Goal: Task Accomplishment & Management: Complete application form

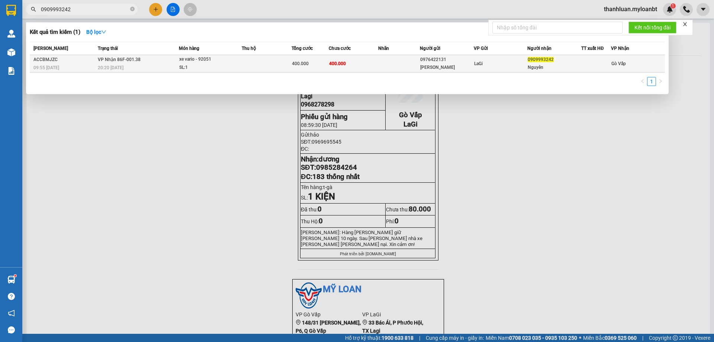
type input "0909993242"
click at [213, 61] on div "xe vario - 92051" at bounding box center [207, 59] width 56 height 8
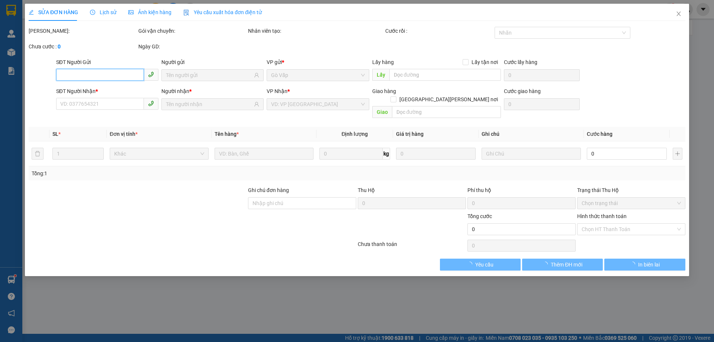
type input "0976422131"
type input "[PERSON_NAME]"
type input "0909993242"
type input "Nguyên"
type input "400.000"
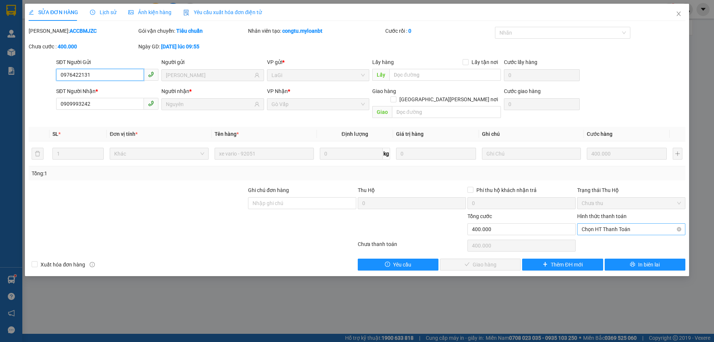
click at [596, 224] on span "Chọn HT Thanh Toán" at bounding box center [630, 228] width 99 height 11
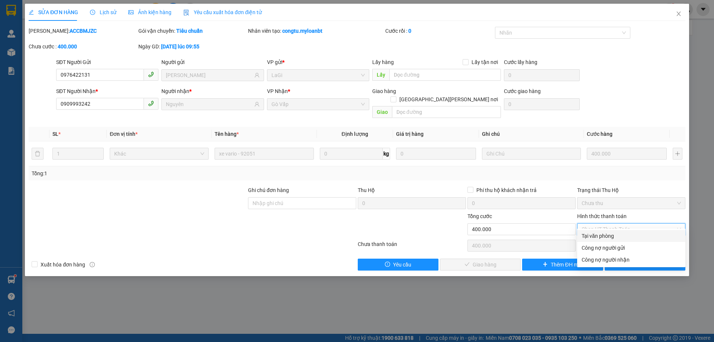
click at [600, 237] on div "Tại văn phòng" at bounding box center [630, 236] width 99 height 8
type input "0"
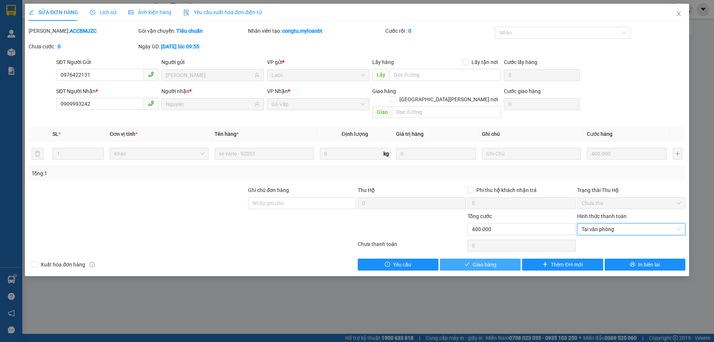
click at [498, 259] on button "Giao hàng" at bounding box center [480, 264] width 81 height 12
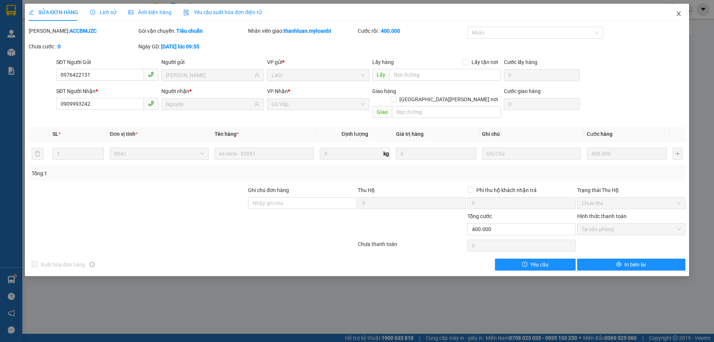
click at [676, 14] on icon "close" at bounding box center [678, 14] width 6 height 6
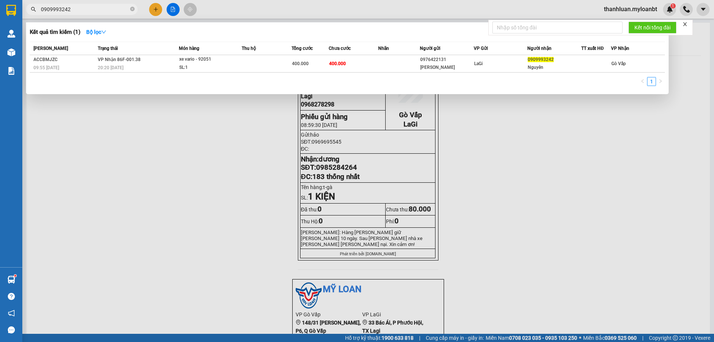
click at [83, 10] on input "0909993242" at bounding box center [85, 9] width 88 height 8
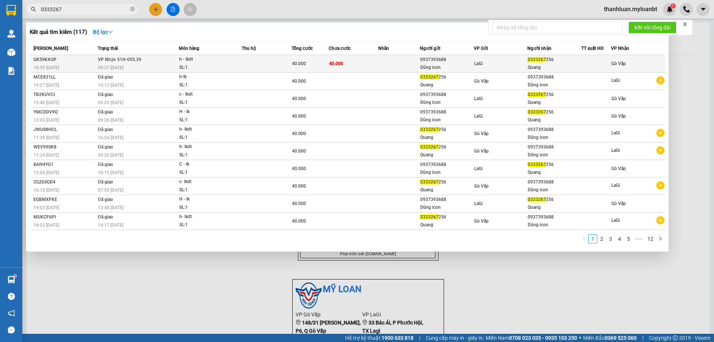
type input "0333267"
click at [445, 59] on div "0937393688" at bounding box center [446, 60] width 53 height 8
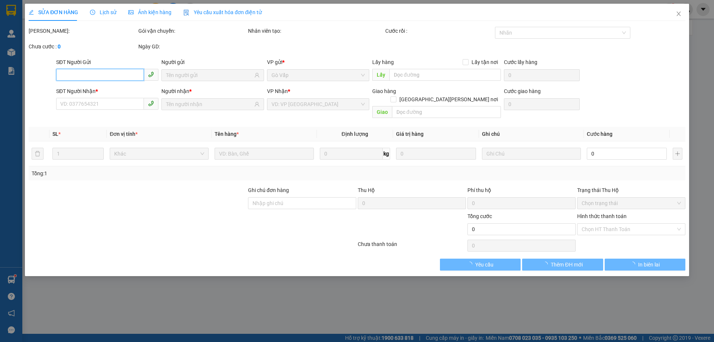
type input "0937393688"
type input "Dũng icon"
type input "0333267256"
type input "Quang"
type input "40.000"
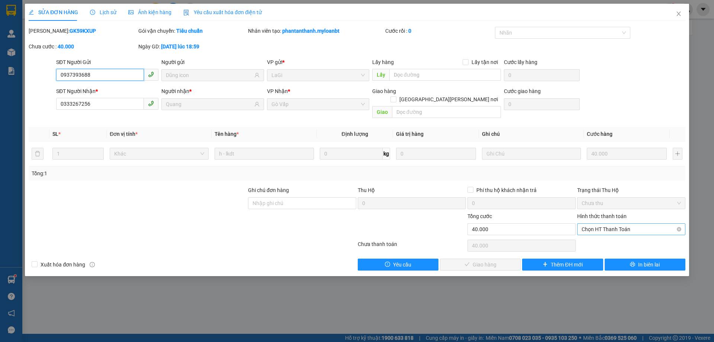
click at [609, 223] on span "Chọn HT Thanh Toán" at bounding box center [630, 228] width 99 height 11
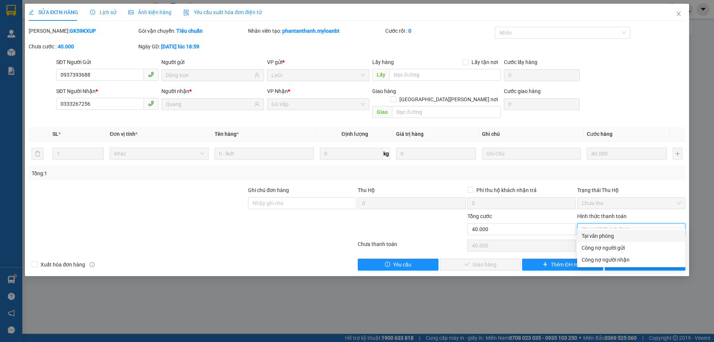
click at [612, 235] on div "Tại văn phòng" at bounding box center [630, 236] width 99 height 8
type input "0"
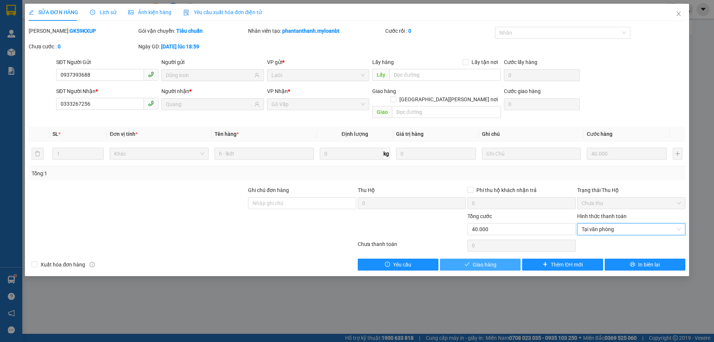
click at [488, 261] on button "Giao hàng" at bounding box center [480, 264] width 81 height 12
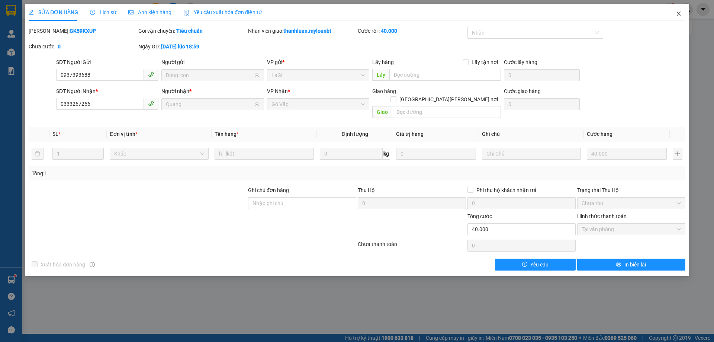
click at [675, 7] on span "Close" at bounding box center [678, 14] width 21 height 21
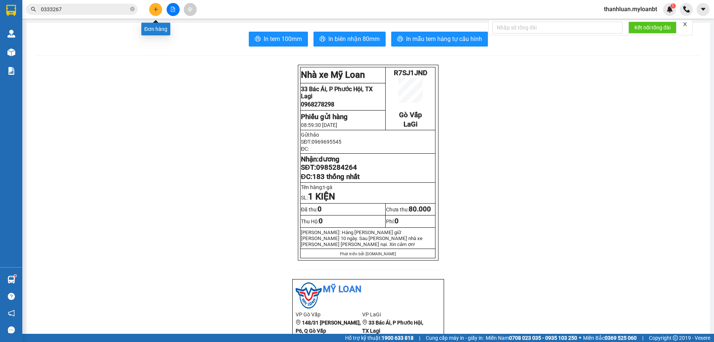
click at [154, 10] on icon "plus" at bounding box center [155, 9] width 5 height 5
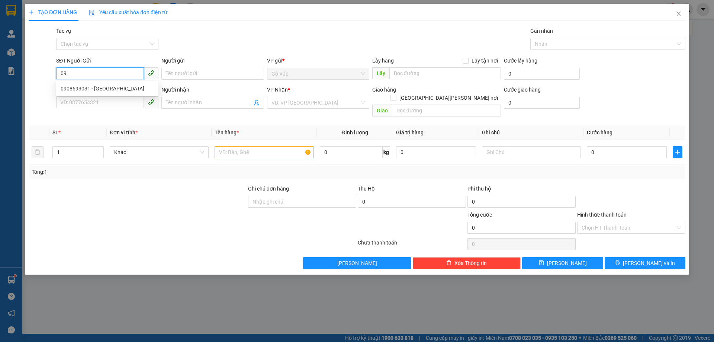
type input "0"
click at [115, 89] on div "0906287268 - Lan" at bounding box center [107, 88] width 93 height 8
type input "0906287268"
type input "Lan"
type input "0908041534"
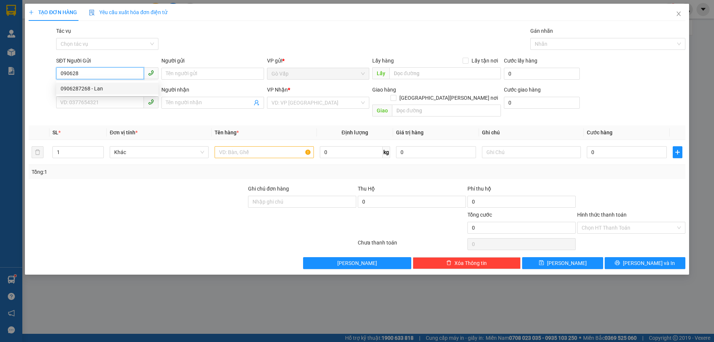
type input "Hạnh"
type input "0906287268"
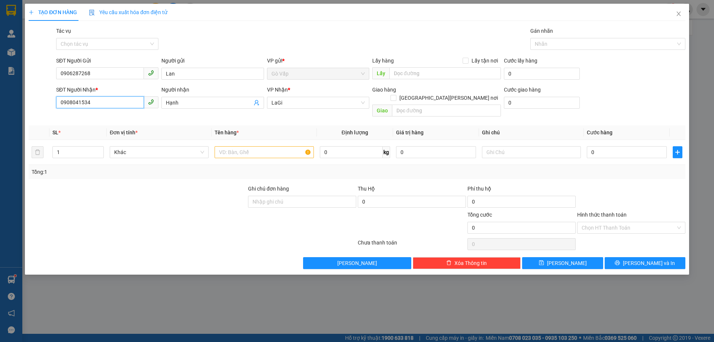
click at [107, 101] on input "0908041534" at bounding box center [100, 102] width 88 height 12
click at [256, 146] on input "text" at bounding box center [263, 152] width 99 height 12
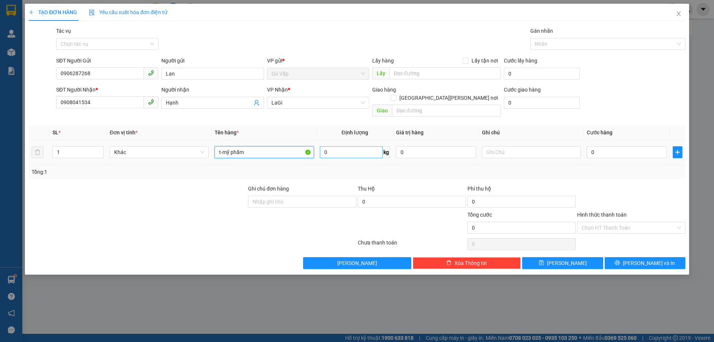
type input "t-mỹ phẩm"
click at [349, 146] on input "0" at bounding box center [351, 152] width 63 height 12
click at [595, 146] on input "0" at bounding box center [626, 152] width 80 height 12
click at [340, 146] on input "405" at bounding box center [351, 152] width 63 height 12
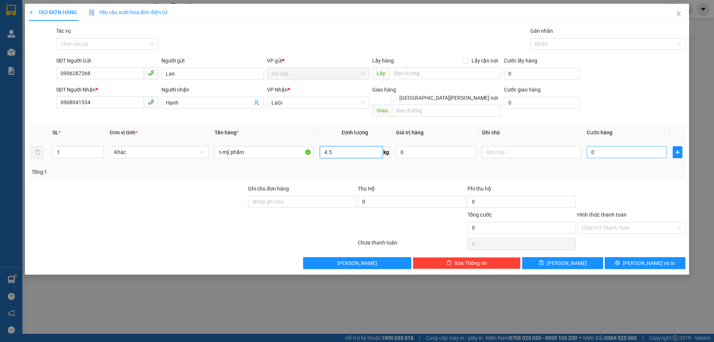
type input "4.5"
click at [642, 146] on input "0" at bounding box center [626, 152] width 80 height 12
type input "50"
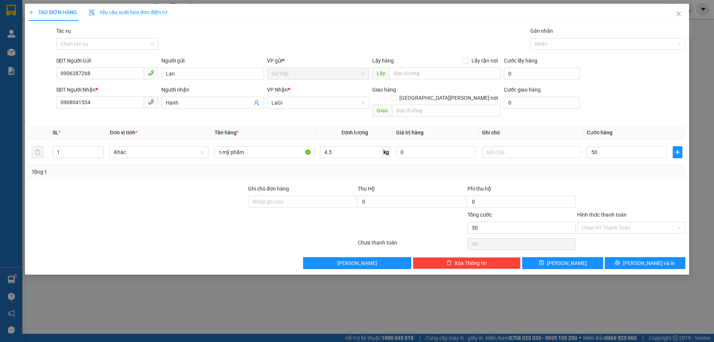
type input "50.000"
click at [636, 184] on div at bounding box center [631, 197] width 110 height 26
click at [644, 257] on button "[PERSON_NAME] và In" at bounding box center [644, 263] width 81 height 12
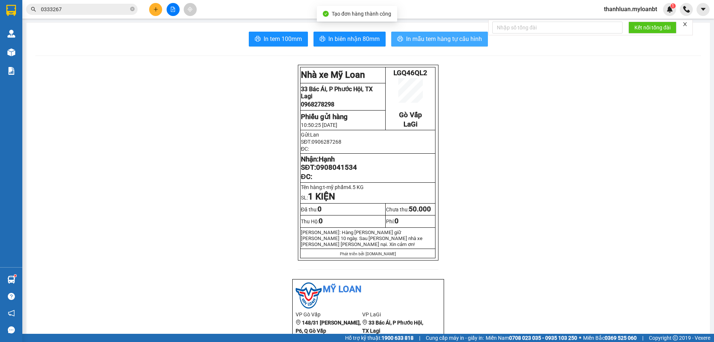
click at [418, 34] on button "In mẫu tem hàng tự cấu hình" at bounding box center [439, 39] width 97 height 15
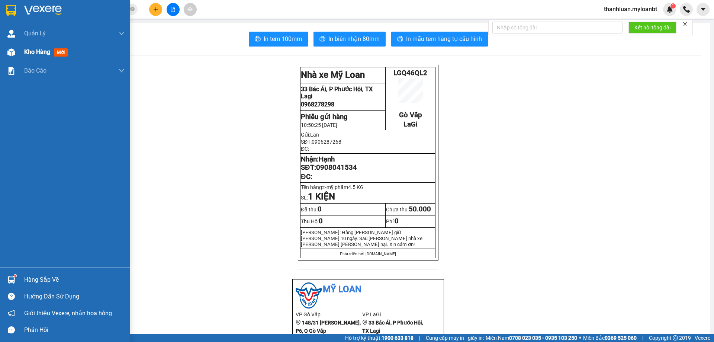
click at [39, 52] on span "Kho hàng" at bounding box center [37, 51] width 26 height 7
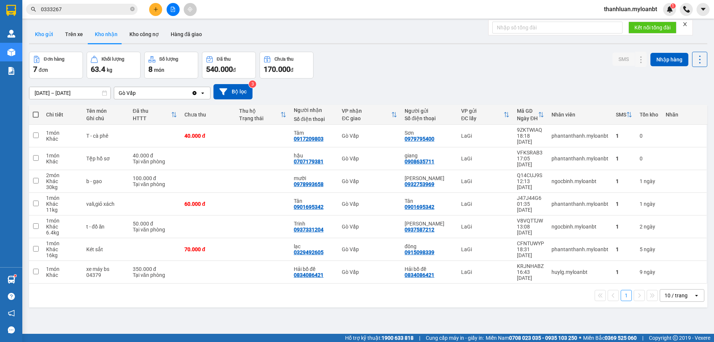
click at [49, 39] on button "Kho gửi" at bounding box center [44, 34] width 30 height 18
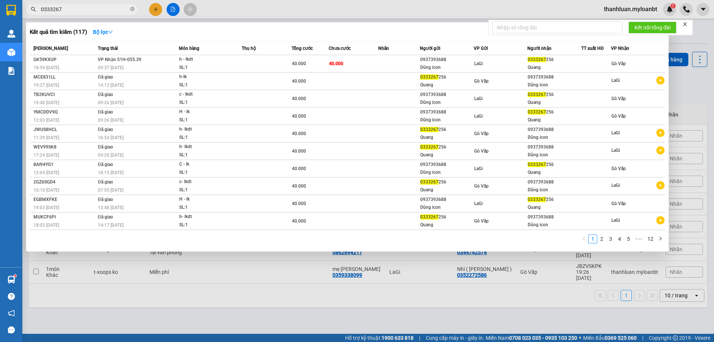
click at [74, 11] on input "0333267" at bounding box center [85, 9] width 88 height 8
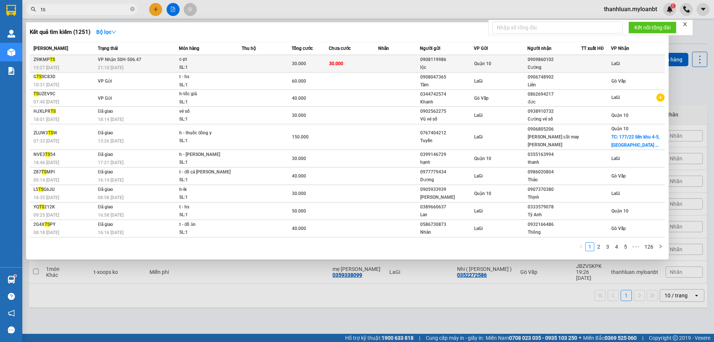
type input "ts"
click at [365, 64] on td "30.000" at bounding box center [354, 63] width 50 height 17
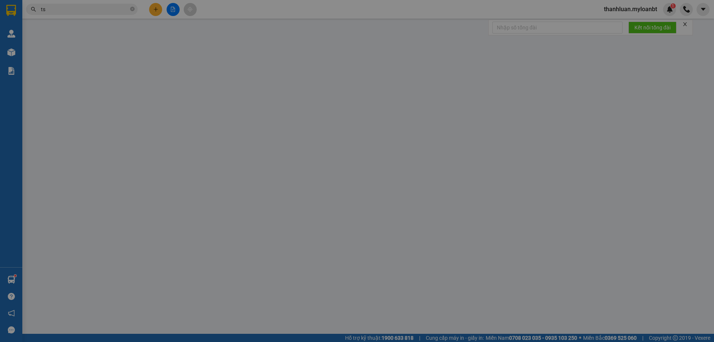
type input "0908119986"
type input "lộc"
type input "0909860102"
type input "Cường"
type input "30.000"
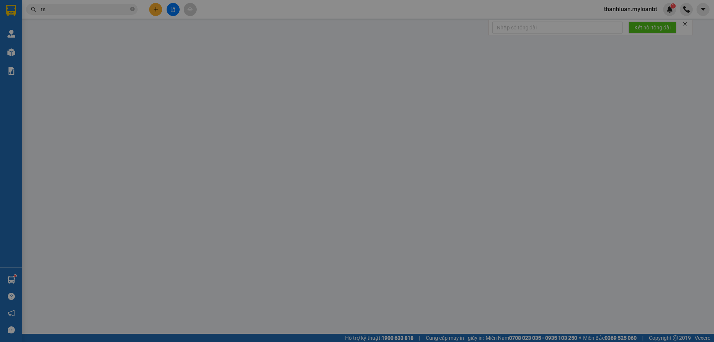
type input "30.000"
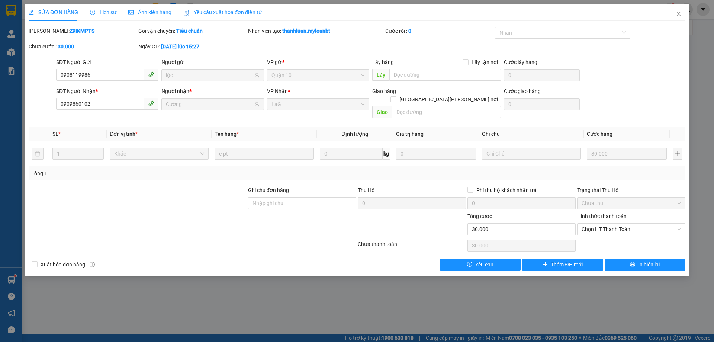
click at [103, 14] on span "Lịch sử" at bounding box center [103, 12] width 26 height 6
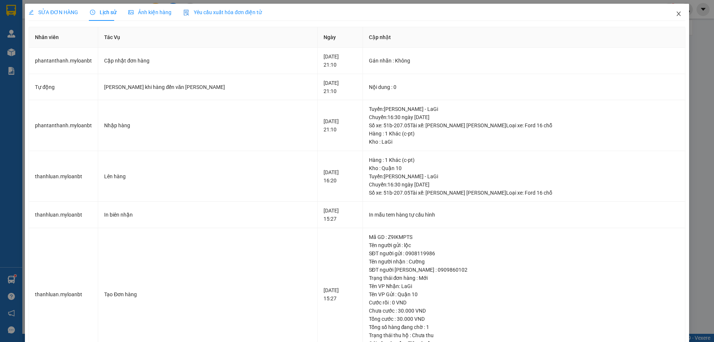
click at [670, 10] on span "Close" at bounding box center [678, 14] width 21 height 21
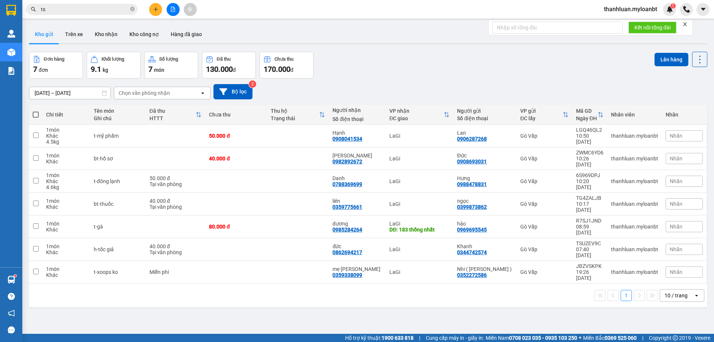
click at [75, 9] on input "ts" at bounding box center [85, 9] width 88 height 8
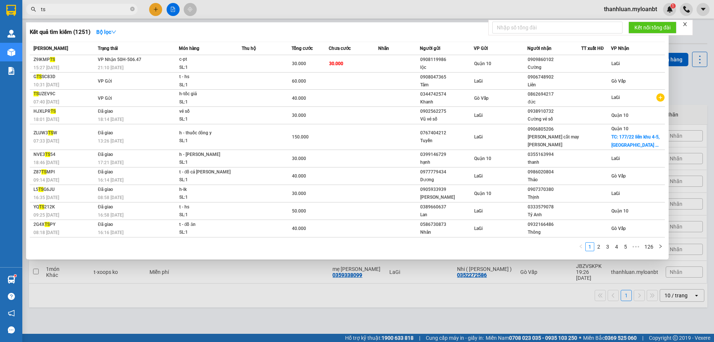
type input "t"
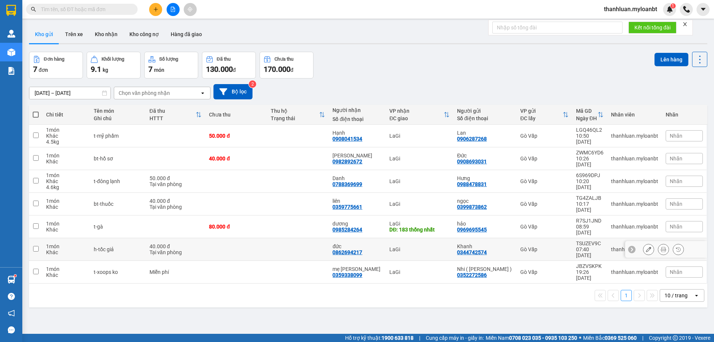
click at [528, 246] on div "Gò Vấp" at bounding box center [544, 249] width 48 height 6
checkbox input "true"
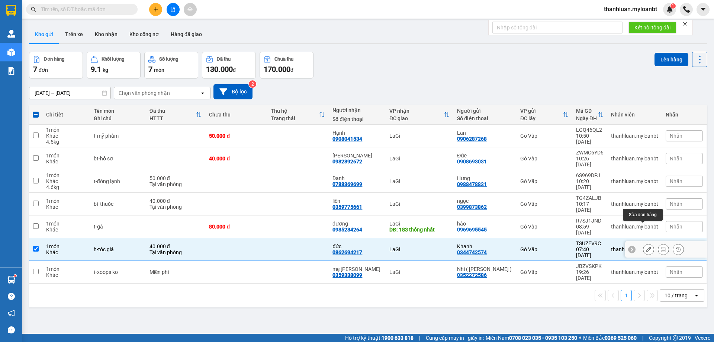
click at [643, 243] on button at bounding box center [648, 249] width 10 height 13
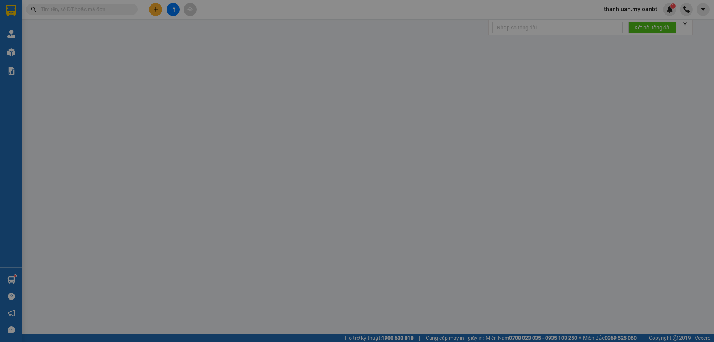
type input "0344742574"
type input "0862694217"
type input "40.000"
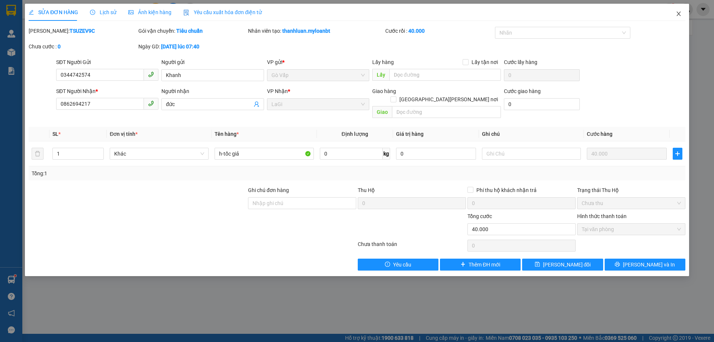
click at [676, 9] on span "Close" at bounding box center [678, 14] width 21 height 21
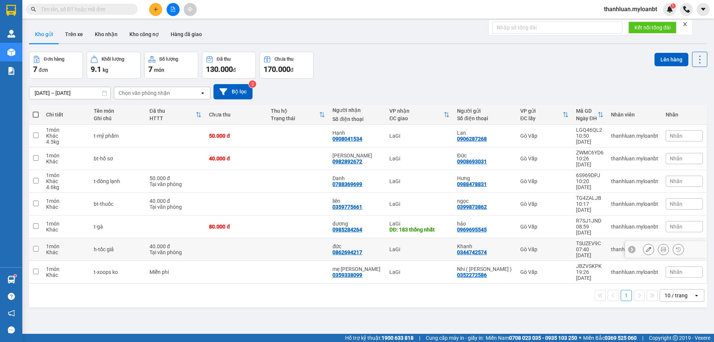
click at [302, 238] on td at bounding box center [298, 249] width 62 height 23
checkbox input "true"
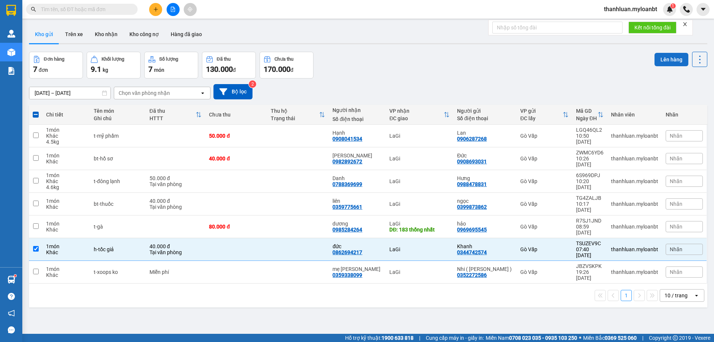
click at [666, 53] on button "Lên hàng" at bounding box center [671, 59] width 34 height 13
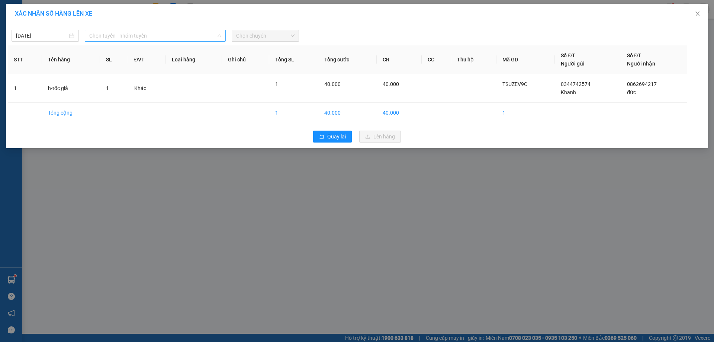
click at [129, 31] on span "Chọn tuyến - nhóm tuyến" at bounding box center [155, 35] width 132 height 11
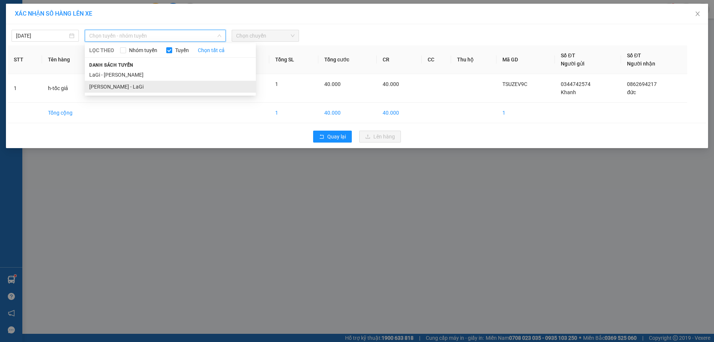
click at [134, 87] on li "[PERSON_NAME] - LaGi" at bounding box center [170, 87] width 171 height 12
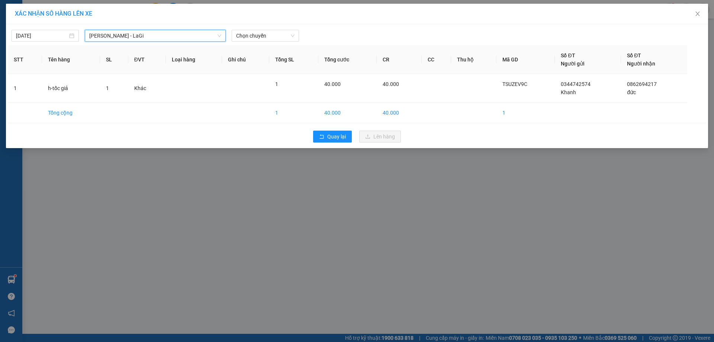
click at [253, 28] on div "[DATE] [PERSON_NAME] - [GEOGRAPHIC_DATA][PERSON_NAME] - [GEOGRAPHIC_DATA] LỌC T…" at bounding box center [357, 34] width 698 height 16
click at [253, 29] on div "[DATE] [PERSON_NAME] - [GEOGRAPHIC_DATA] LỌC THEO Nhóm [PERSON_NAME] tất cả [PE…" at bounding box center [357, 34] width 698 height 16
click at [250, 39] on span "Chọn chuyến" at bounding box center [265, 35] width 58 height 11
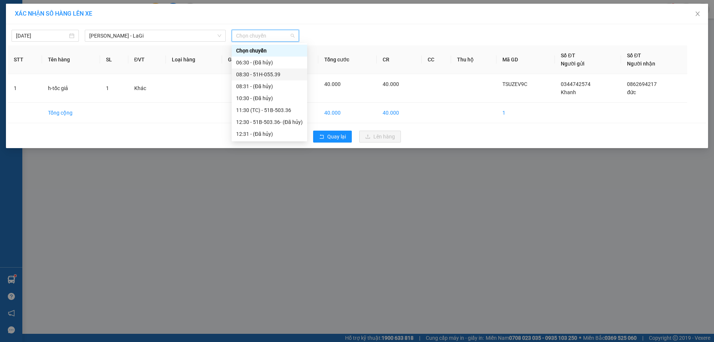
click at [282, 77] on div "08:30 - 51H-055.39" at bounding box center [269, 74] width 67 height 8
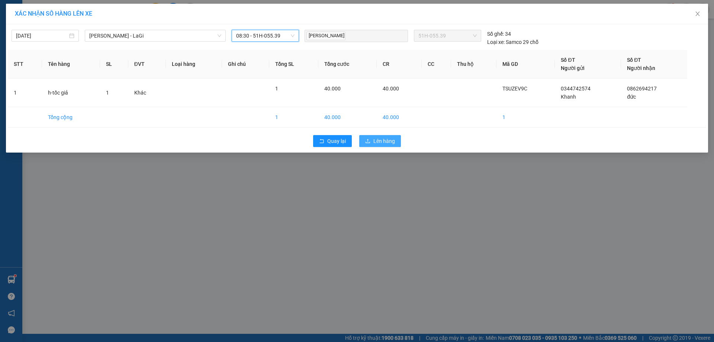
click at [376, 140] on span "Lên hàng" at bounding box center [384, 141] width 22 height 8
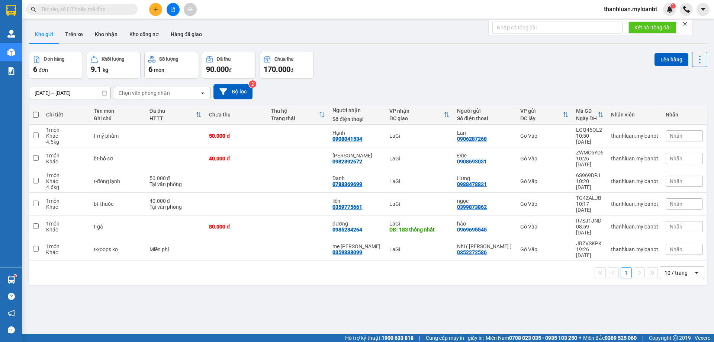
click at [34, 112] on span at bounding box center [36, 114] width 6 height 6
click at [36, 111] on input "checkbox" at bounding box center [36, 111] width 0 height 0
checkbox input "true"
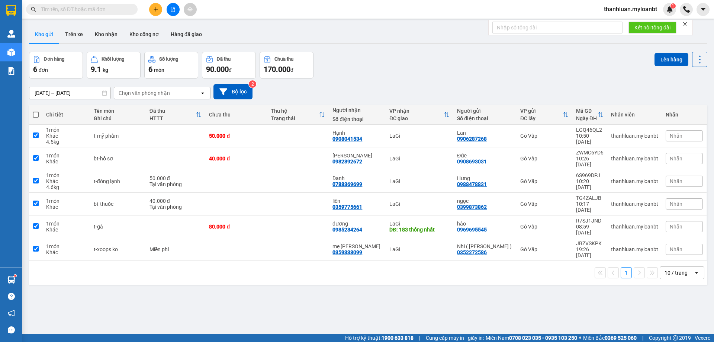
checkbox input "true"
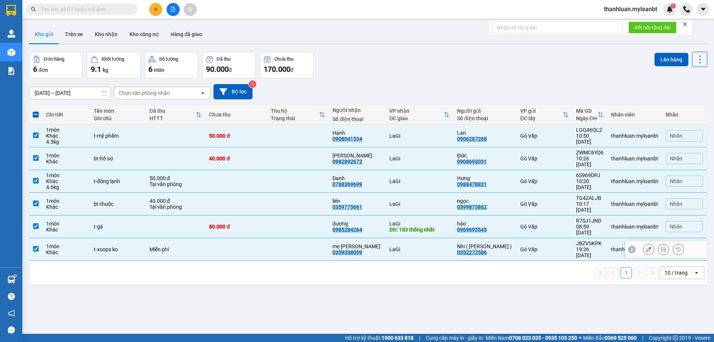
click at [174, 238] on td "Miễn phí" at bounding box center [176, 249] width 60 height 23
checkbox input "false"
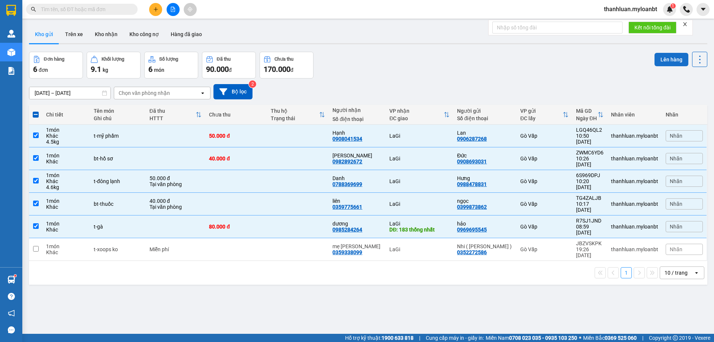
click at [667, 54] on button "Lên hàng" at bounding box center [671, 59] width 34 height 13
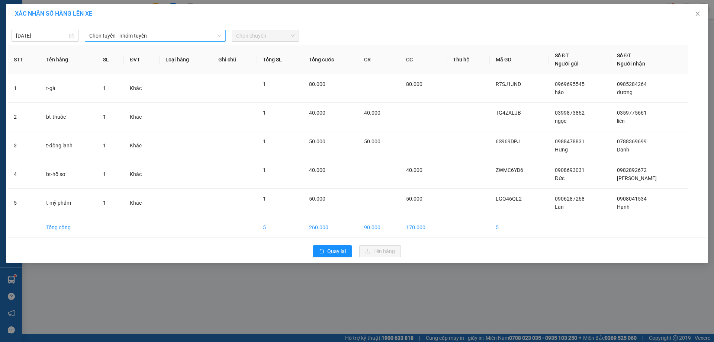
click at [149, 31] on span "Chọn tuyến - nhóm tuyến" at bounding box center [155, 35] width 132 height 11
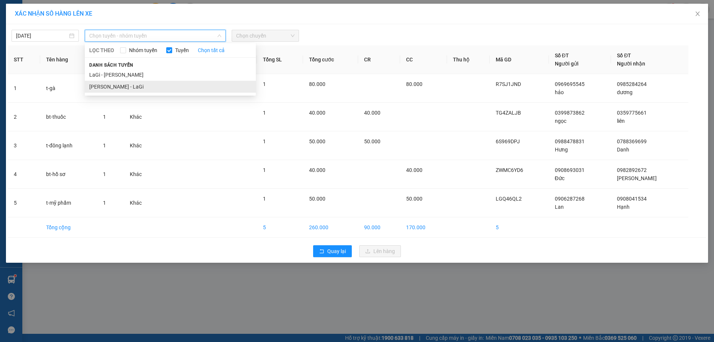
click at [148, 86] on li "[PERSON_NAME] - LaGi" at bounding box center [170, 87] width 171 height 12
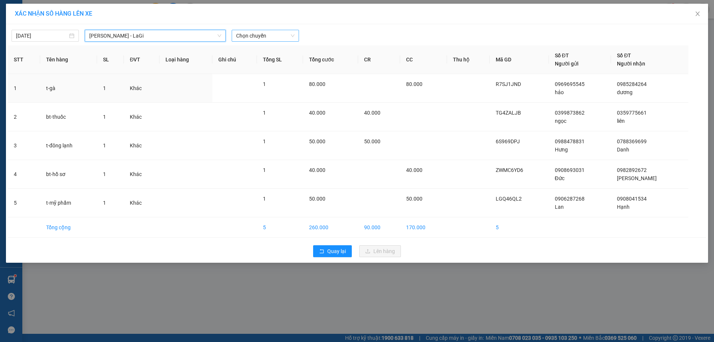
click at [261, 38] on span "Chọn chuyến" at bounding box center [265, 35] width 58 height 11
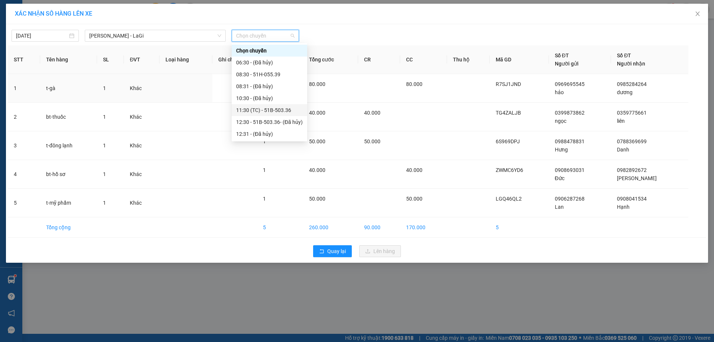
click at [265, 106] on div "11:30 (TC) - 51B-503.36" at bounding box center [269, 110] width 75 height 12
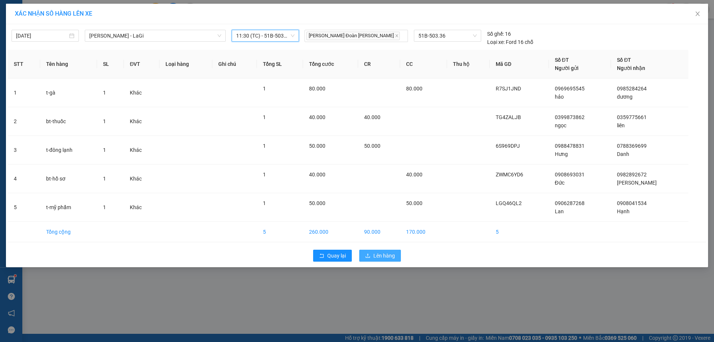
click at [378, 253] on span "Lên hàng" at bounding box center [384, 255] width 22 height 8
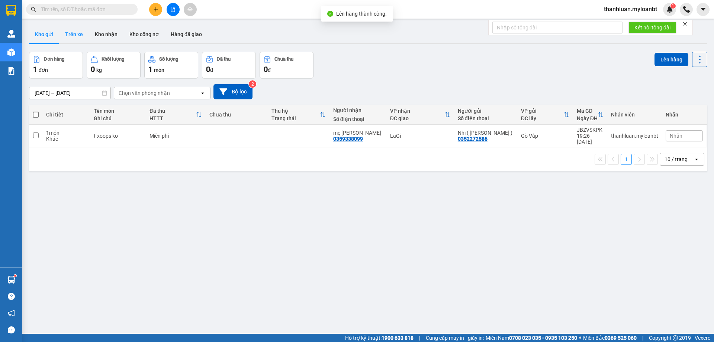
click at [80, 39] on button "Trên xe" at bounding box center [74, 34] width 30 height 18
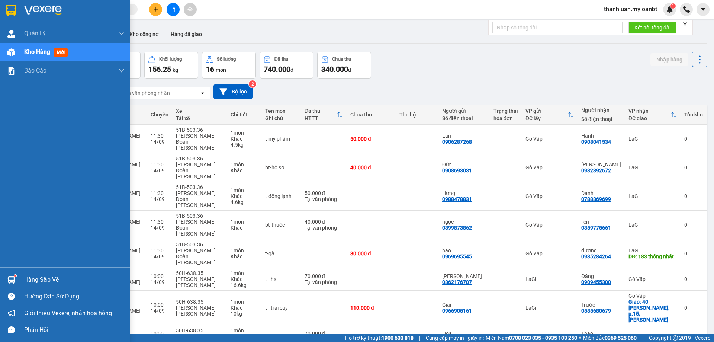
click at [17, 273] on div at bounding box center [11, 279] width 13 height 13
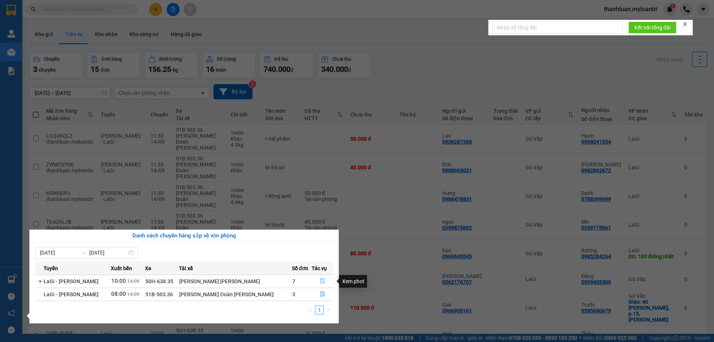
click at [320, 279] on icon "file-done" at bounding box center [322, 280] width 4 height 5
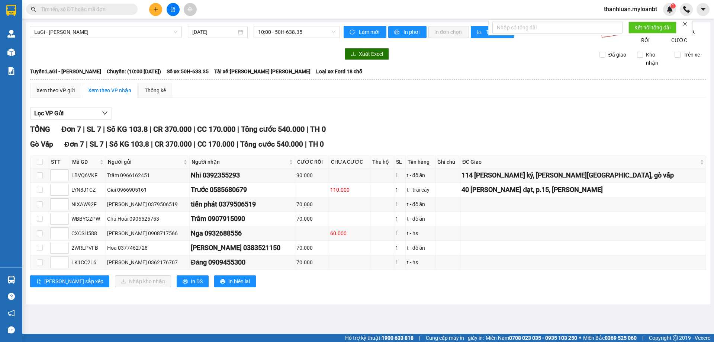
click at [80, 6] on input "text" at bounding box center [85, 9] width 88 height 8
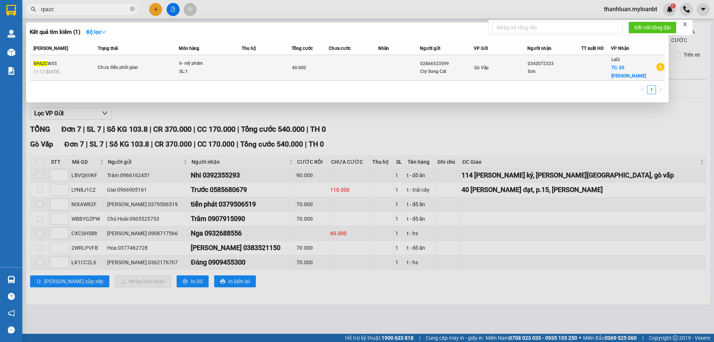
type input "rpazc"
click at [347, 59] on td at bounding box center [354, 68] width 50 height 26
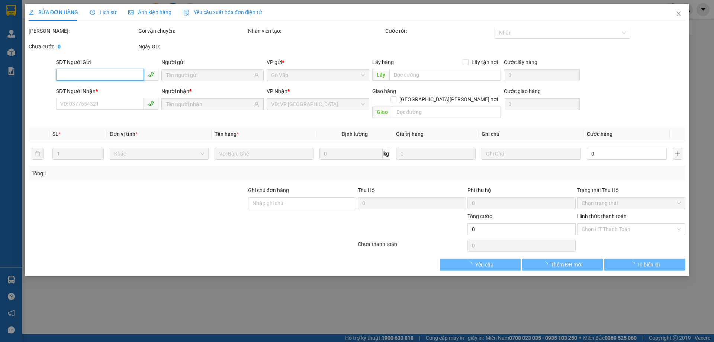
type input "02866533599"
type input "0342072333"
checkbox input "true"
type input "85 [PERSON_NAME]"
type input "40.000"
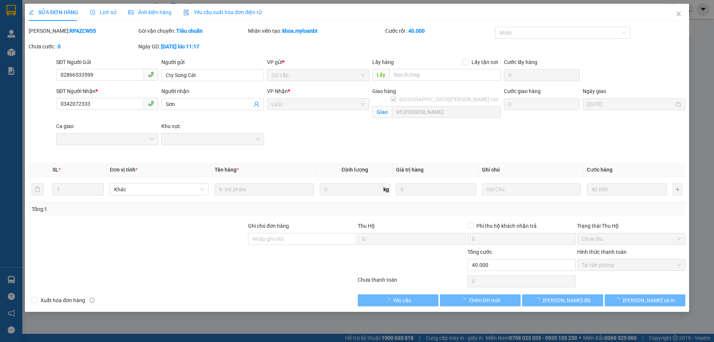
click at [106, 16] on div "Lịch sử" at bounding box center [103, 12] width 26 height 8
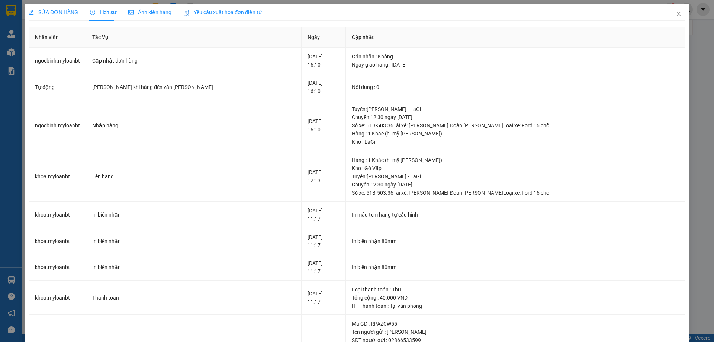
click at [48, 11] on span "SỬA ĐƠN HÀNG" at bounding box center [53, 12] width 49 height 6
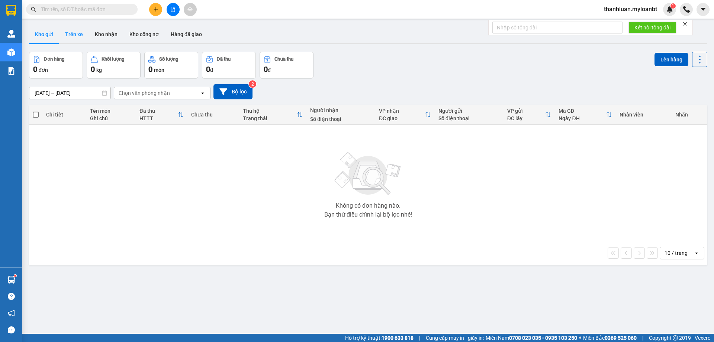
click at [69, 42] on button "Trên xe" at bounding box center [74, 34] width 30 height 18
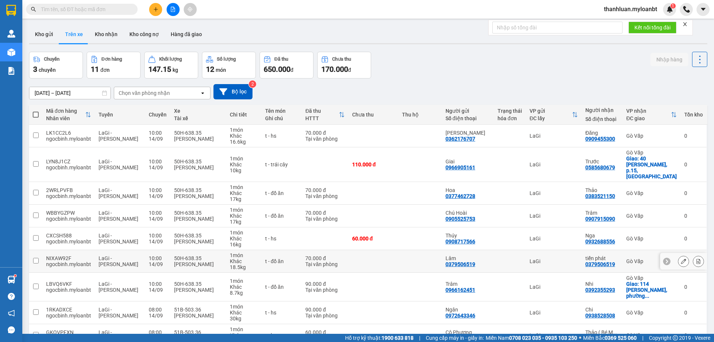
scroll to position [42, 0]
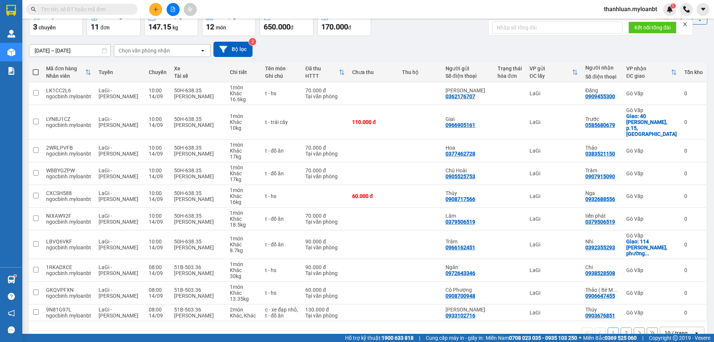
click at [693, 330] on icon "open" at bounding box center [696, 333] width 6 height 6
click at [673, 303] on div "100 / trang" at bounding box center [676, 298] width 45 height 13
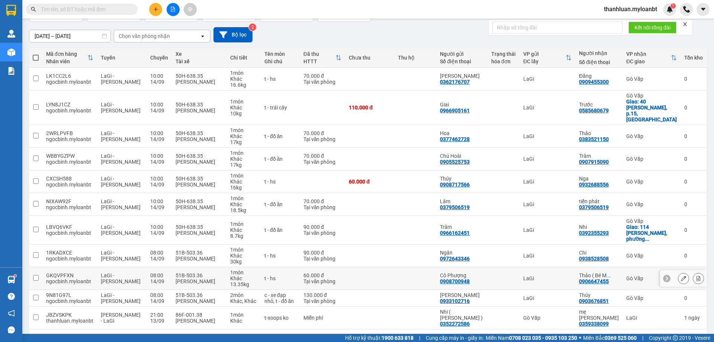
scroll to position [59, 0]
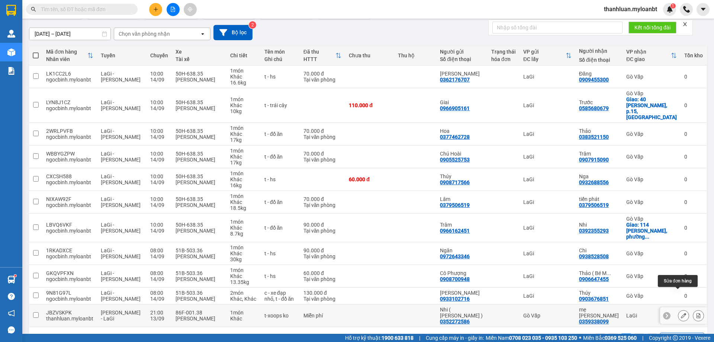
click at [680, 313] on icon at bounding box center [682, 315] width 5 height 5
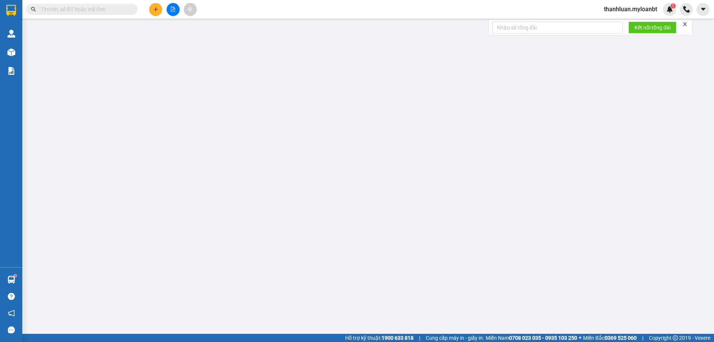
type input "0352272586"
type input "0359338099"
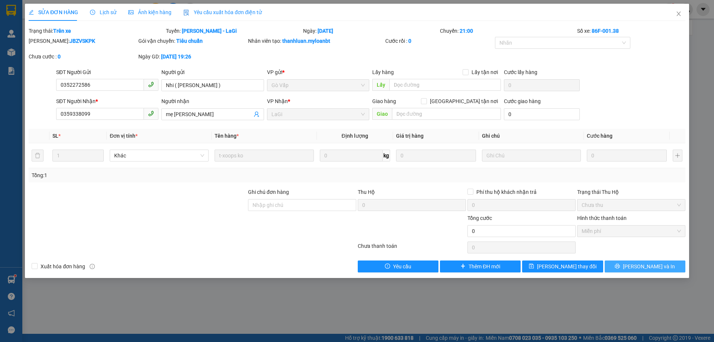
click at [650, 265] on span "[PERSON_NAME] và In" at bounding box center [648, 266] width 52 height 8
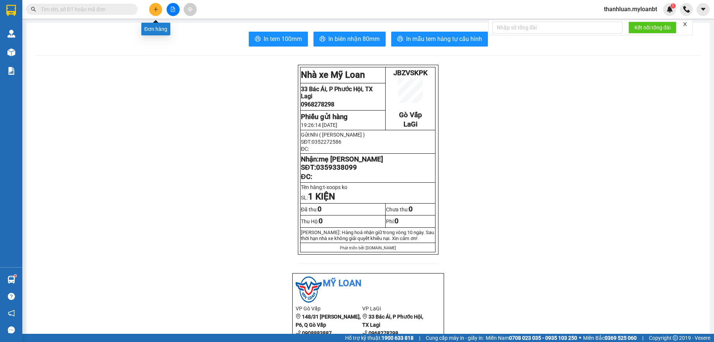
click at [159, 7] on button at bounding box center [155, 9] width 13 height 13
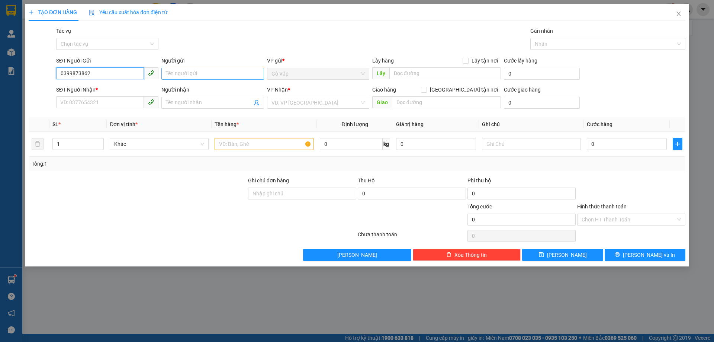
type input "0399873862"
click at [203, 70] on input "Người gửi" at bounding box center [212, 74] width 102 height 12
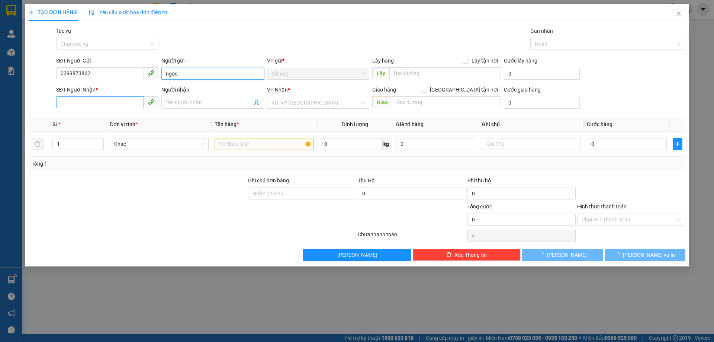
type input "ngọc"
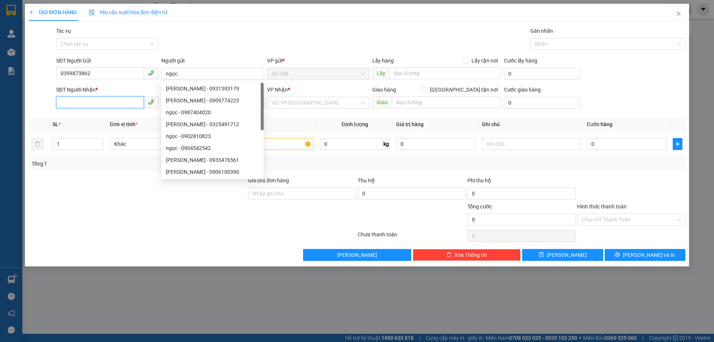
click at [106, 105] on input "SĐT Người Nhận *" at bounding box center [100, 102] width 88 height 12
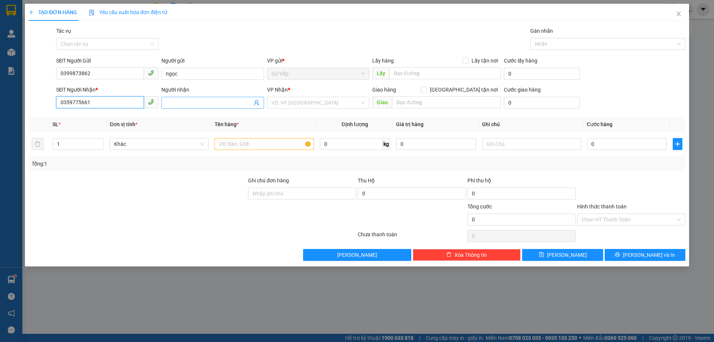
type input "0359775661"
click at [187, 100] on input "Người nhận" at bounding box center [209, 102] width 86 height 8
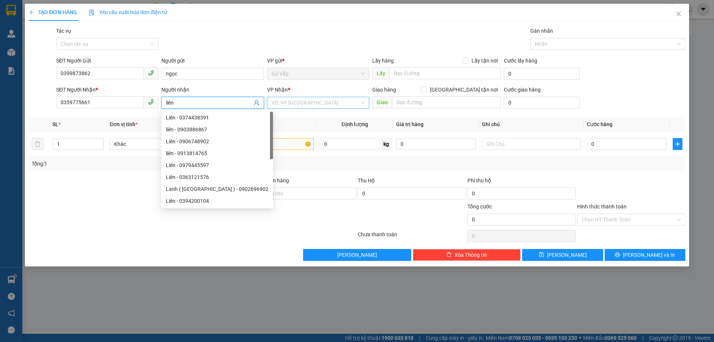
type input "liên"
click at [330, 104] on input "search" at bounding box center [315, 102] width 88 height 11
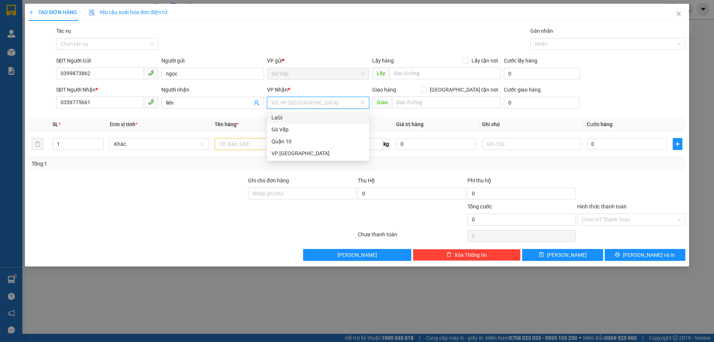
click at [318, 116] on div "LaGi" at bounding box center [317, 117] width 93 height 8
click at [239, 144] on input "text" at bounding box center [263, 144] width 99 height 12
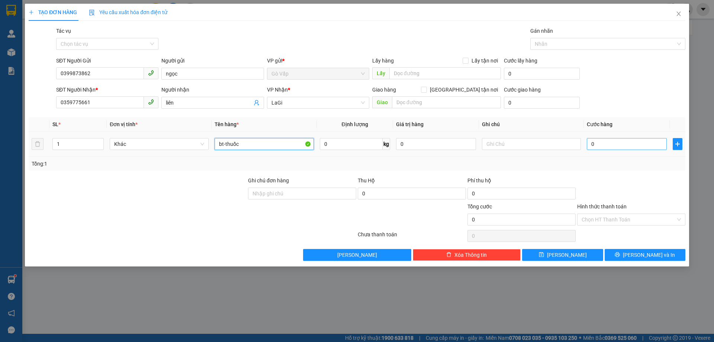
type input "bt-thuốc"
click at [599, 145] on input "0" at bounding box center [626, 144] width 80 height 12
type input "4"
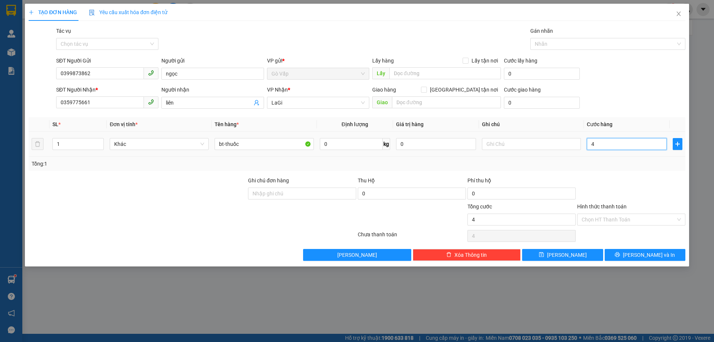
type input "40"
type input "40.000"
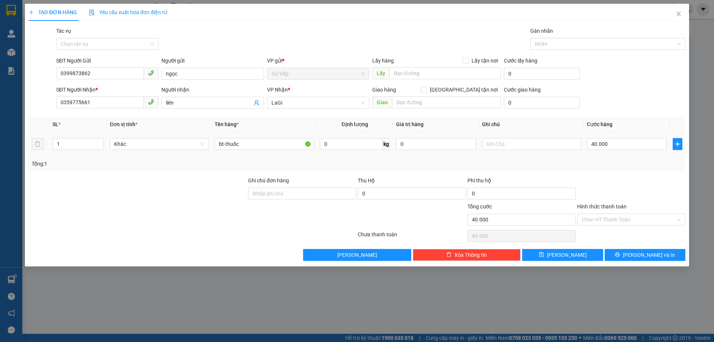
click at [652, 151] on td "40.000" at bounding box center [626, 144] width 86 height 25
click at [635, 219] on input "Hình thức thanh toán" at bounding box center [628, 219] width 94 height 11
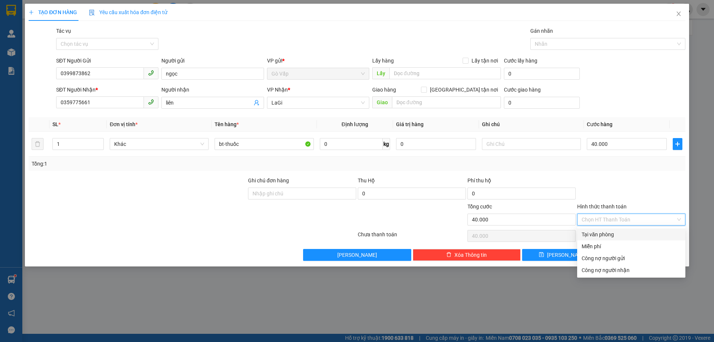
click at [631, 233] on div "Tại văn phòng" at bounding box center [630, 234] width 99 height 8
type input "0"
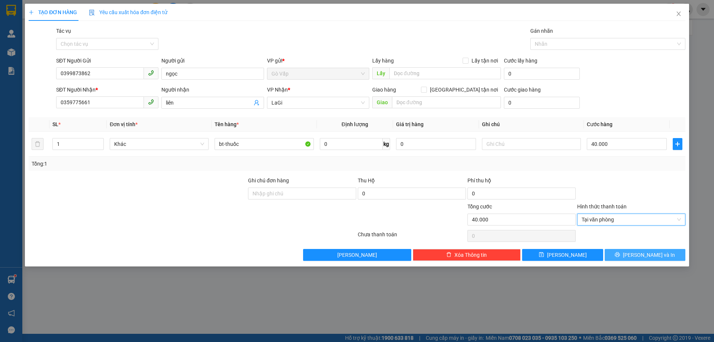
click at [639, 249] on button "[PERSON_NAME] và In" at bounding box center [644, 255] width 81 height 12
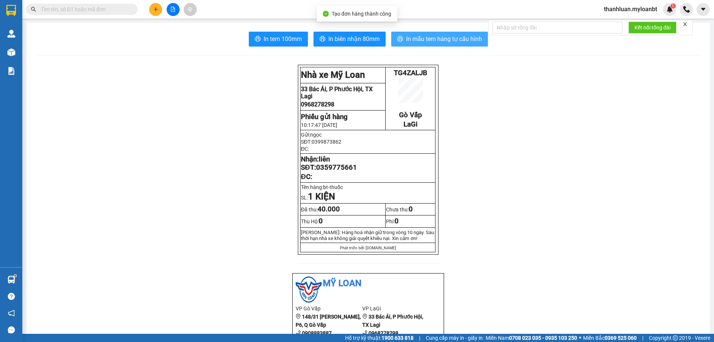
click at [435, 39] on span "In mẫu tem hàng tự cấu hình" at bounding box center [444, 38] width 76 height 9
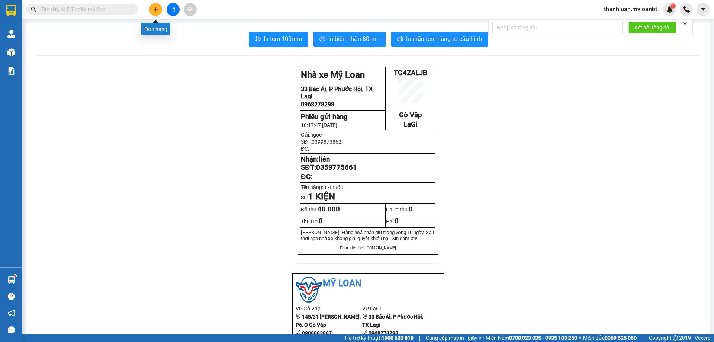
click at [153, 10] on icon "plus" at bounding box center [155, 9] width 5 height 5
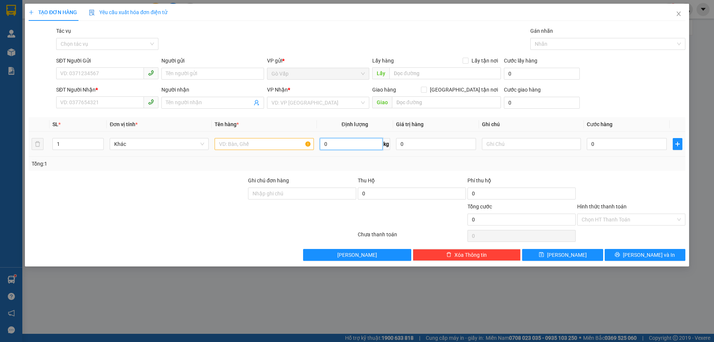
click at [333, 141] on input "0" at bounding box center [351, 144] width 63 height 12
type input "4.6"
click at [116, 77] on input "SĐT Người Gửi" at bounding box center [100, 73] width 88 height 12
type input "0788369699"
click at [249, 68] on input "Người gửi" at bounding box center [212, 74] width 102 height 12
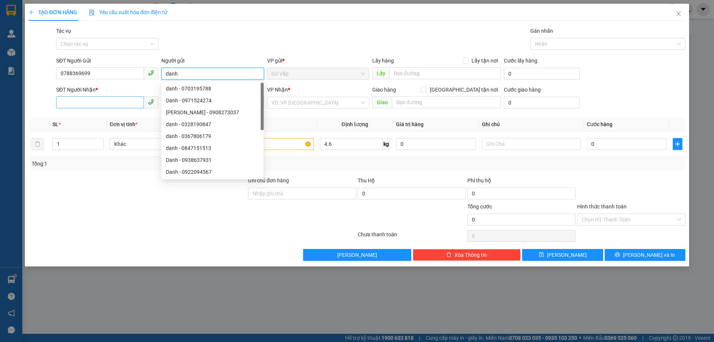
type input "danh"
click at [106, 100] on input "SĐT Người Nhận *" at bounding box center [100, 102] width 88 height 12
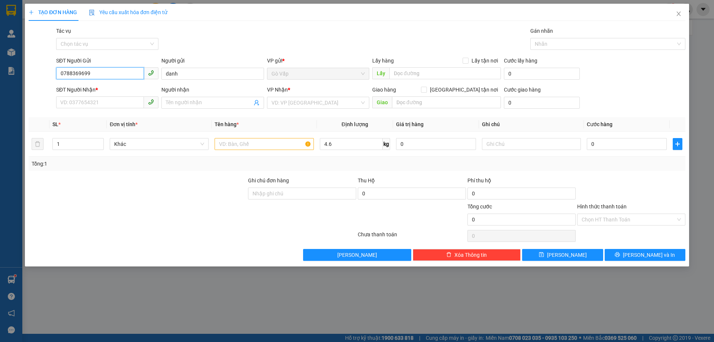
click at [123, 70] on input "0788369699" at bounding box center [100, 73] width 88 height 12
click at [109, 105] on input "SĐT Người Nhận *" at bounding box center [100, 102] width 88 height 12
paste input "0788369699"
type input "0788369699"
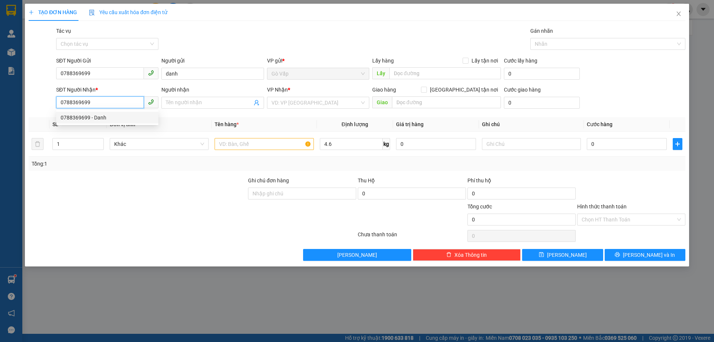
click at [140, 119] on div "0788369699 - Danh" at bounding box center [107, 117] width 93 height 8
type input "Danh"
type input "0788369699"
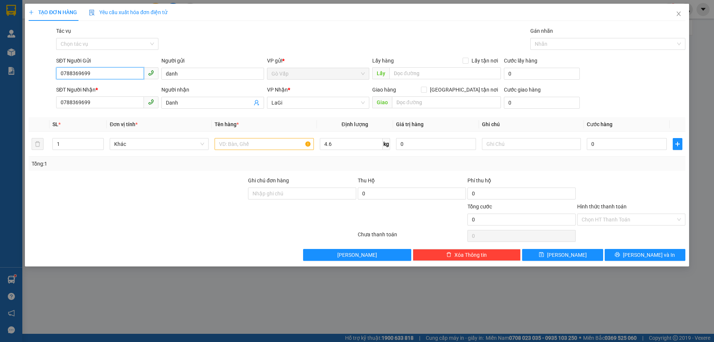
click at [101, 70] on input "0788369699" at bounding box center [100, 73] width 88 height 12
drag, startPoint x: 111, startPoint y: 85, endPoint x: 133, endPoint y: 87, distance: 22.0
click at [111, 85] on div "0988478831 - Hưng" at bounding box center [107, 88] width 93 height 8
type input "0988478831"
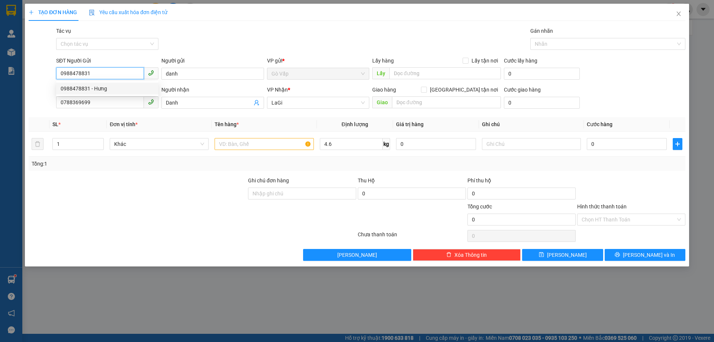
type input "Hưng"
type input "0988478831"
click at [250, 148] on input "text" at bounding box center [263, 144] width 99 height 12
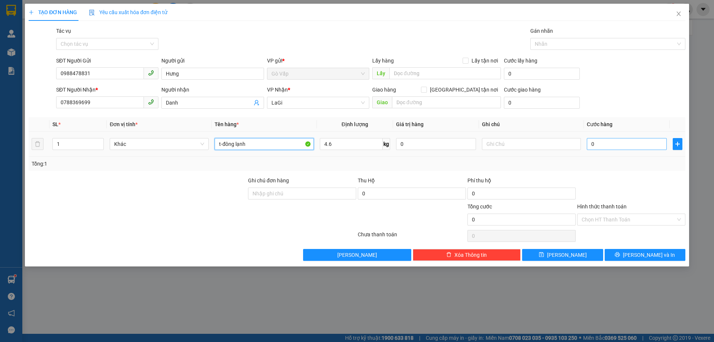
type input "t-đông lạnh"
click at [601, 145] on input "0" at bounding box center [626, 144] width 80 height 12
type input "5"
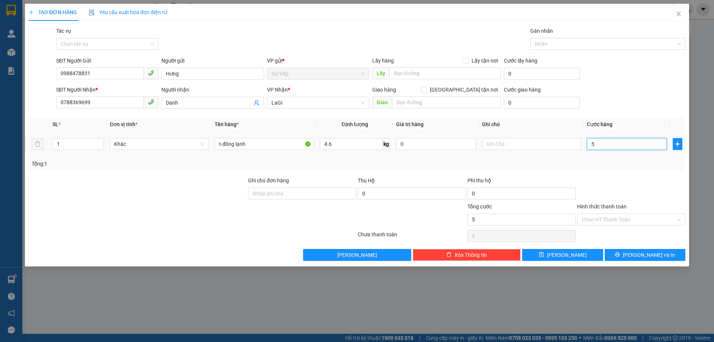
type input "50"
type input "50.000"
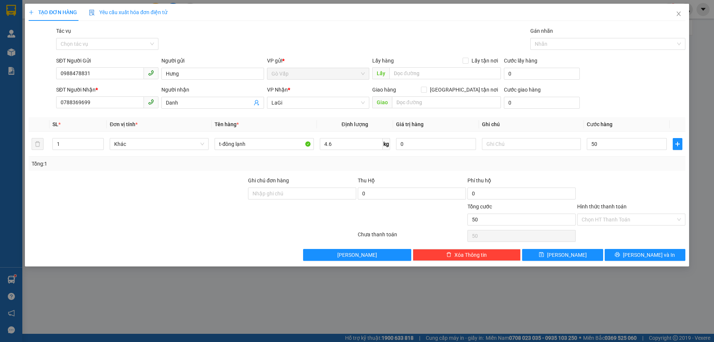
type input "50.000"
click at [614, 185] on div at bounding box center [631, 189] width 110 height 26
click at [637, 236] on div "Chọn HT Thanh Toán" at bounding box center [631, 235] width 110 height 15
click at [620, 216] on input "Hình thức thanh toán" at bounding box center [628, 219] width 94 height 11
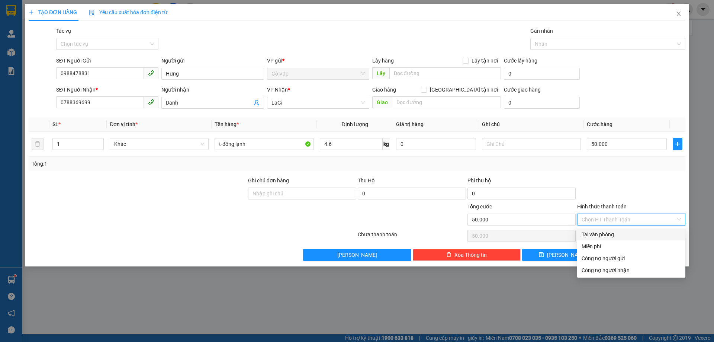
click at [620, 230] on div "Tại văn phòng" at bounding box center [631, 234] width 108 height 12
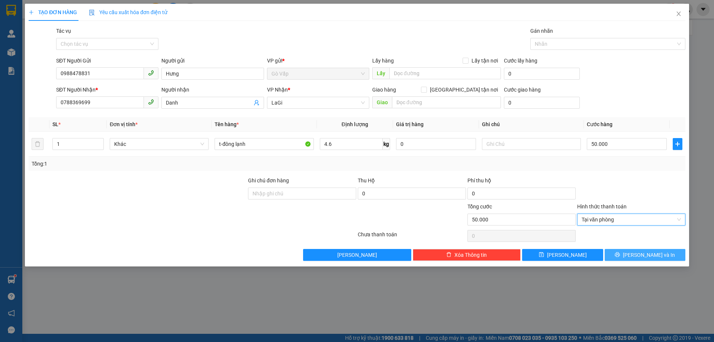
click at [664, 254] on button "[PERSON_NAME] và In" at bounding box center [644, 255] width 81 height 12
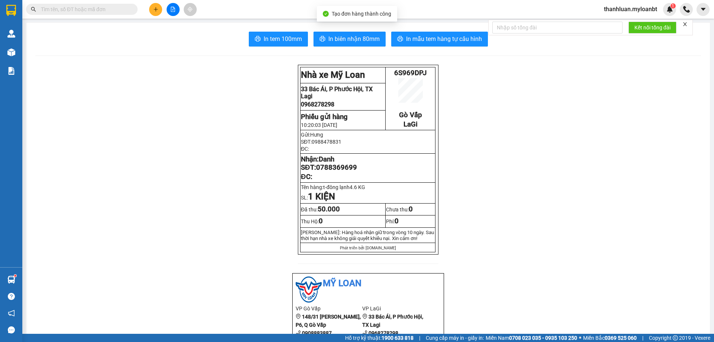
click at [441, 37] on span "In mẫu tem hàng tự cấu hình" at bounding box center [444, 38] width 76 height 9
click at [368, 38] on span "In biên nhận 80mm" at bounding box center [353, 38] width 51 height 9
click at [151, 11] on button at bounding box center [155, 9] width 13 height 13
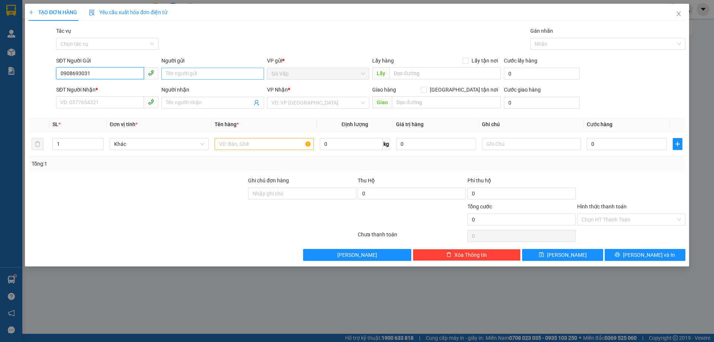
type input "0908693031"
click at [211, 72] on input "Người gửi" at bounding box center [212, 74] width 102 height 12
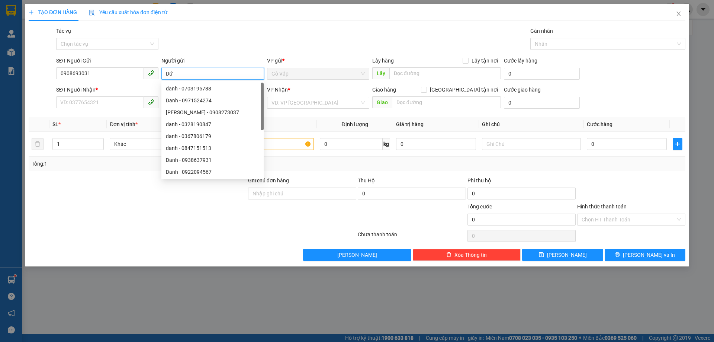
type input "D"
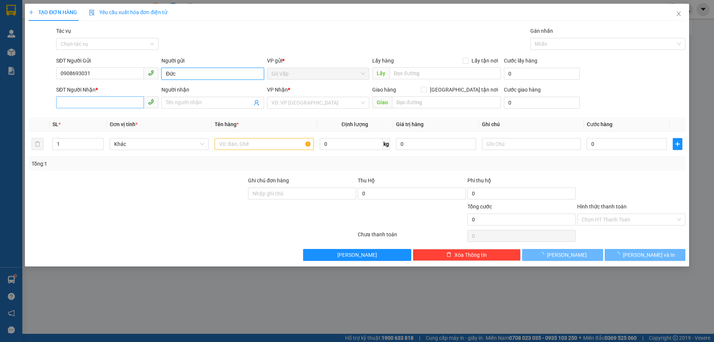
type input "Đức"
click at [114, 102] on input "SĐT Người Nhận *" at bounding box center [100, 102] width 88 height 12
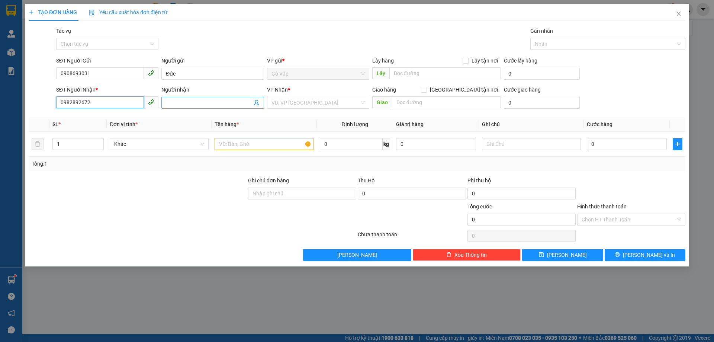
type input "0982892672"
click at [201, 98] on span at bounding box center [212, 103] width 102 height 12
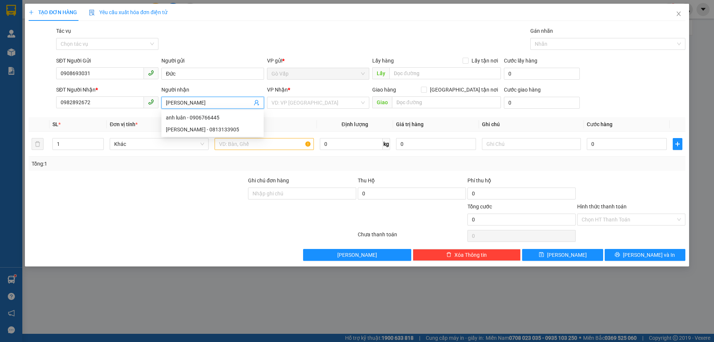
type input "[PERSON_NAME]"
click at [312, 91] on div "VP Nhận *" at bounding box center [318, 89] width 102 height 8
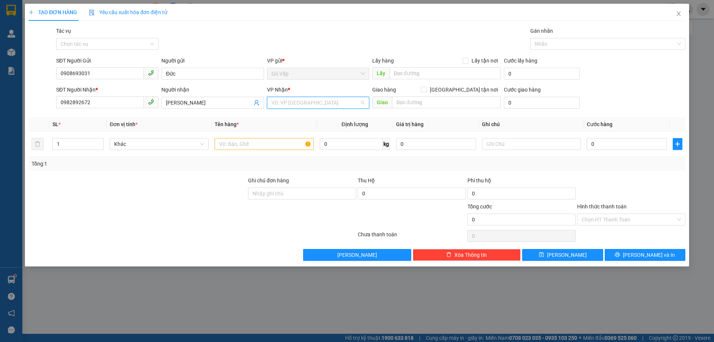
click at [310, 100] on input "search" at bounding box center [315, 102] width 88 height 11
click at [304, 118] on div "LaGi" at bounding box center [317, 117] width 93 height 8
click at [245, 141] on input "text" at bounding box center [263, 144] width 99 height 12
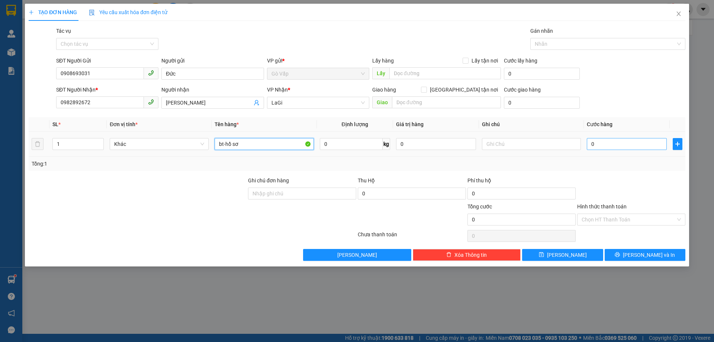
type input "bt-hồ sơ"
click at [617, 141] on input "0" at bounding box center [626, 144] width 80 height 12
type input "4"
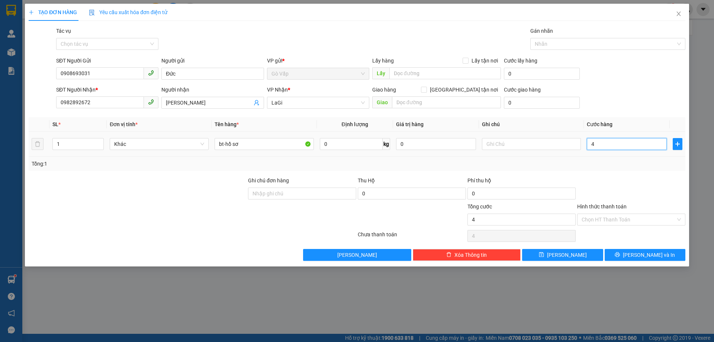
type input "40"
type input "40.000"
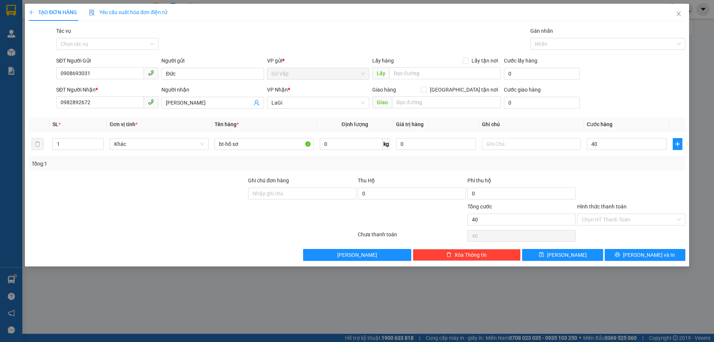
type input "40.000"
click at [615, 167] on div "Tổng: 1" at bounding box center [357, 163] width 650 height 8
click at [637, 253] on button "[PERSON_NAME] và In" at bounding box center [644, 255] width 81 height 12
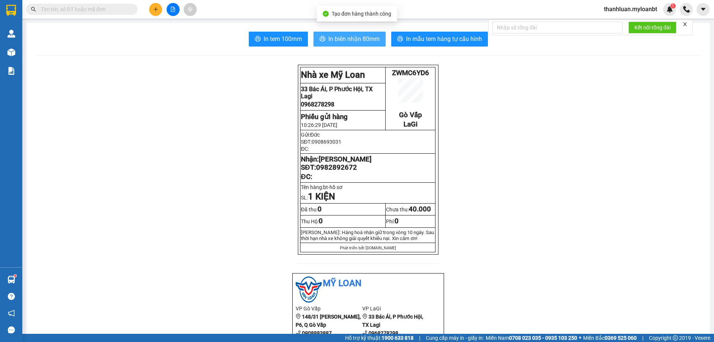
click at [354, 39] on span "In biên nhận 80mm" at bounding box center [353, 38] width 51 height 9
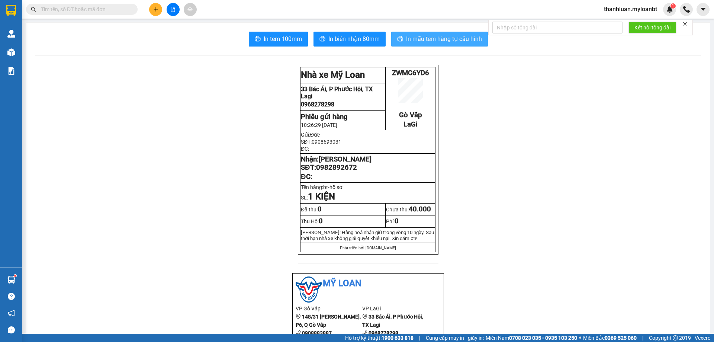
click at [418, 42] on span "In mẫu tem hàng tự cấu hình" at bounding box center [444, 38] width 76 height 9
click at [425, 34] on button "In mẫu tem hàng tự cấu hình" at bounding box center [439, 39] width 97 height 15
